Goal: Task Accomplishment & Management: Use online tool/utility

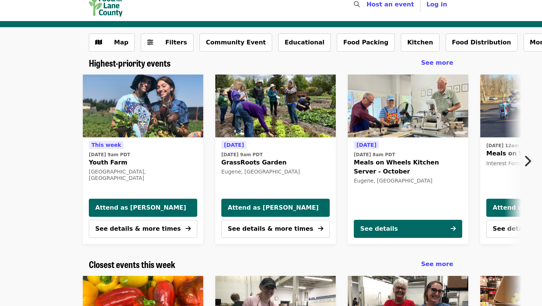
scroll to position [14, 0]
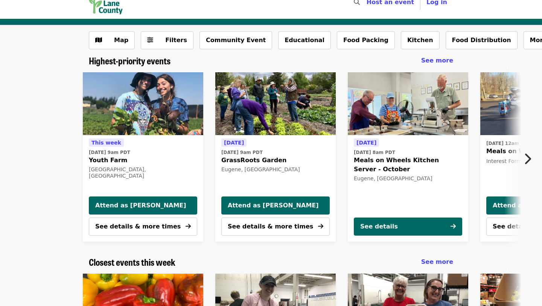
click at [525, 156] on icon "chevron-right icon" at bounding box center [527, 159] width 8 height 14
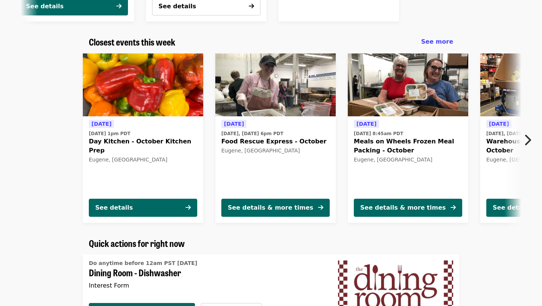
scroll to position [239, 0]
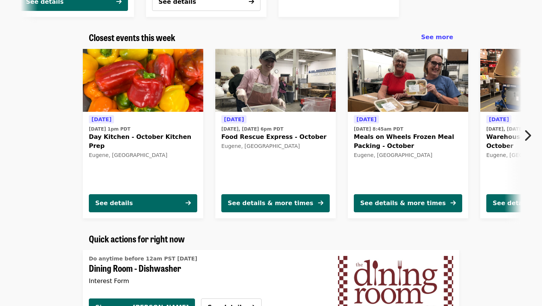
click at [527, 134] on icon "chevron-right icon" at bounding box center [527, 135] width 8 height 14
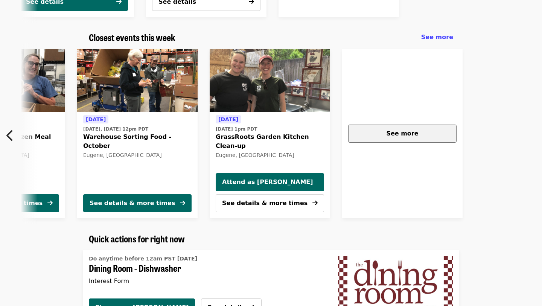
scroll to position [0, 405]
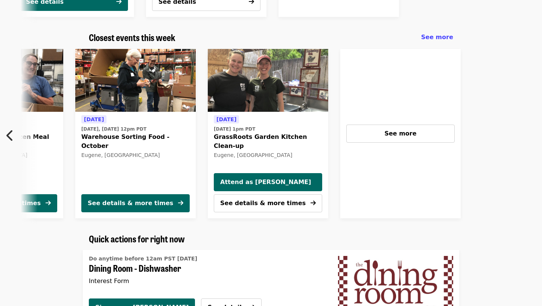
click at [527, 134] on div at bounding box center [548, 133] width 163 height 181
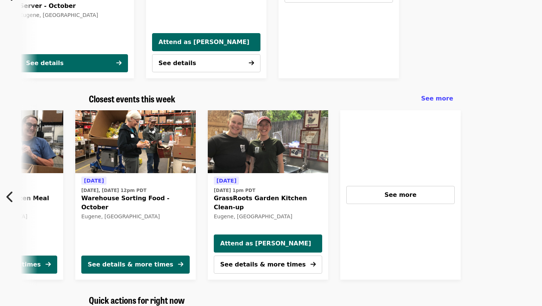
scroll to position [0, 0]
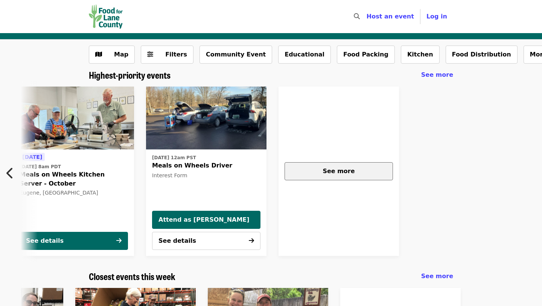
click at [326, 167] on div "See more" at bounding box center [339, 171] width 96 height 9
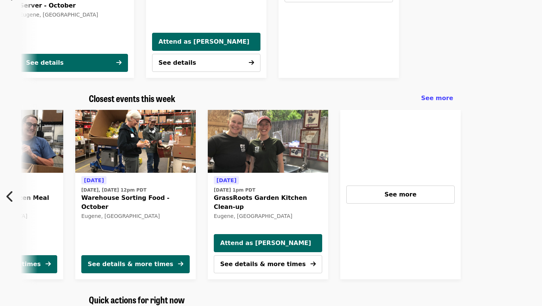
scroll to position [179, 0]
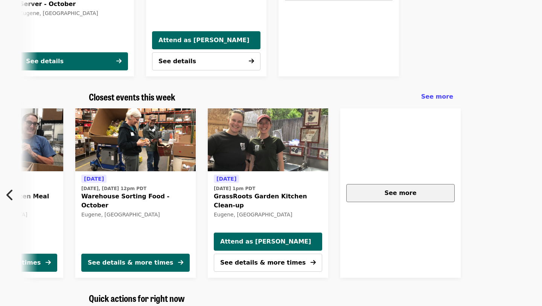
click at [376, 196] on div "See more" at bounding box center [401, 193] width 96 height 9
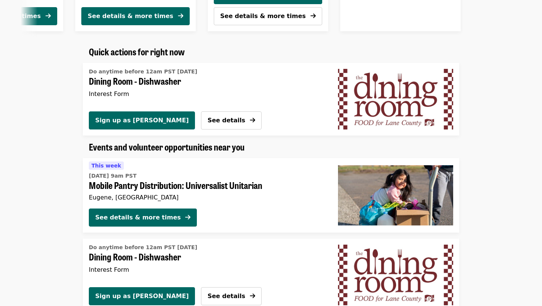
scroll to position [417, 0]
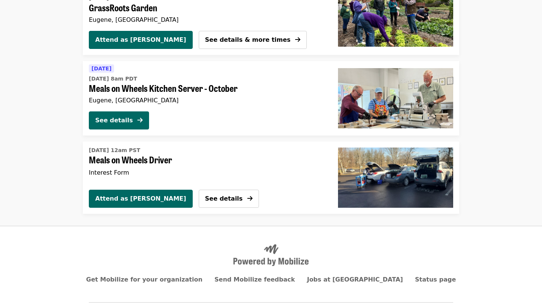
scroll to position [203, 0]
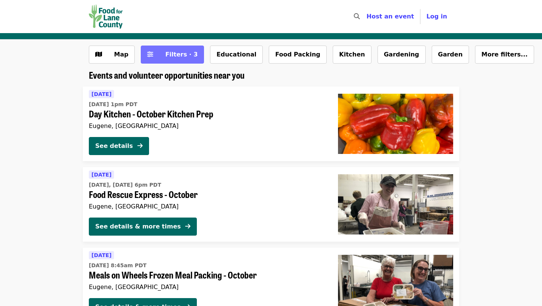
click at [163, 53] on span "Filters · 3" at bounding box center [178, 54] width 40 height 9
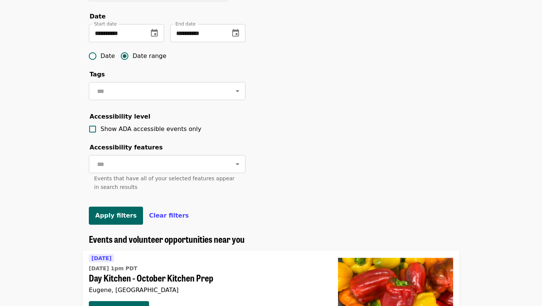
scroll to position [232, 0]
click at [158, 213] on span "Clear filters" at bounding box center [169, 214] width 40 height 7
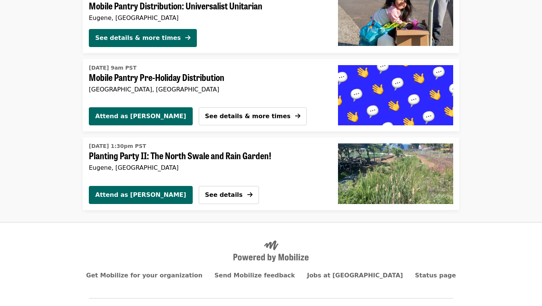
scroll to position [1540, 0]
